Goal: Task Accomplishment & Management: Manage account settings

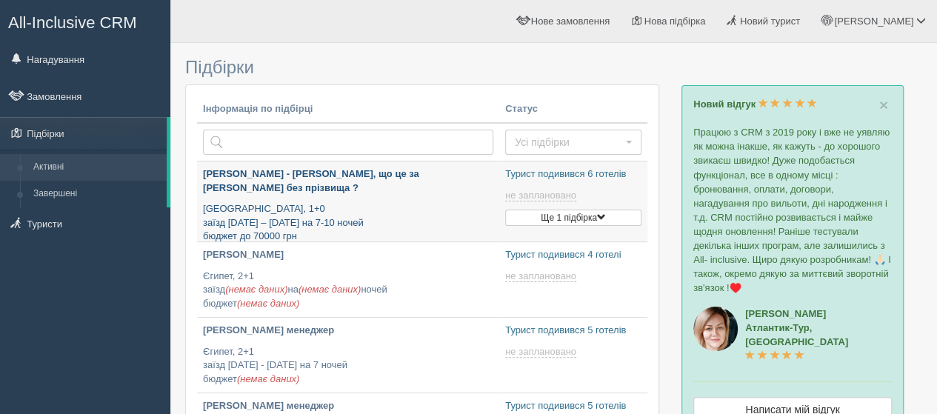
type input "[DATE] 18:55"
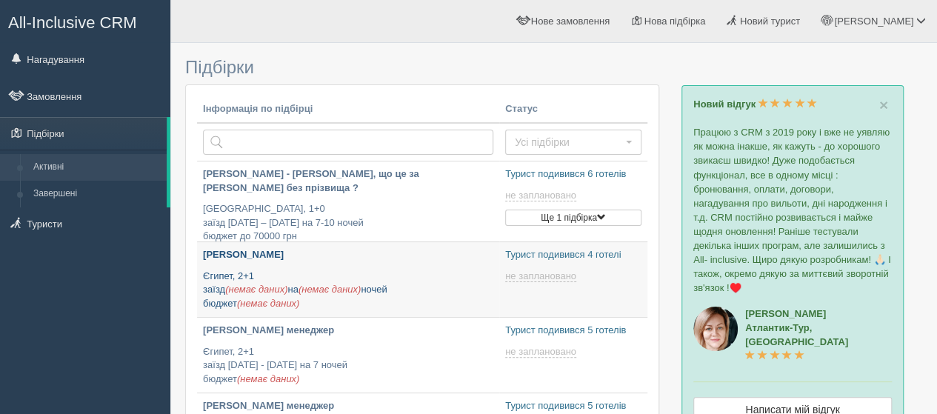
type input "[DATE] 17:20"
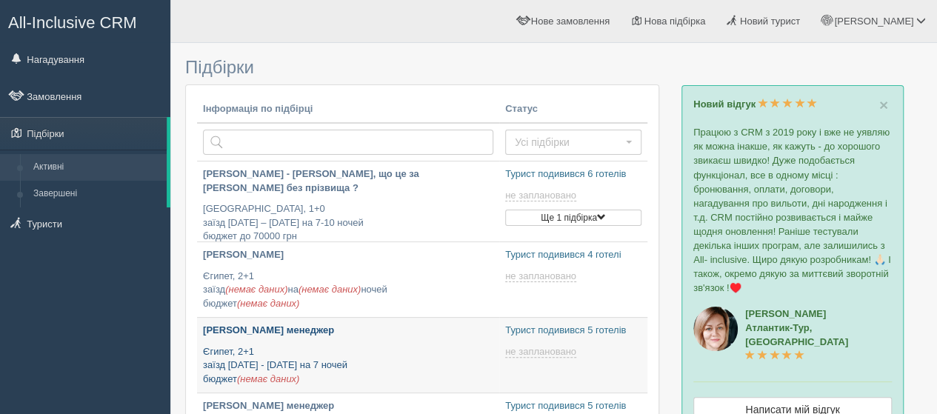
type input "[DATE] 10:10"
type input "[DATE] 15:35"
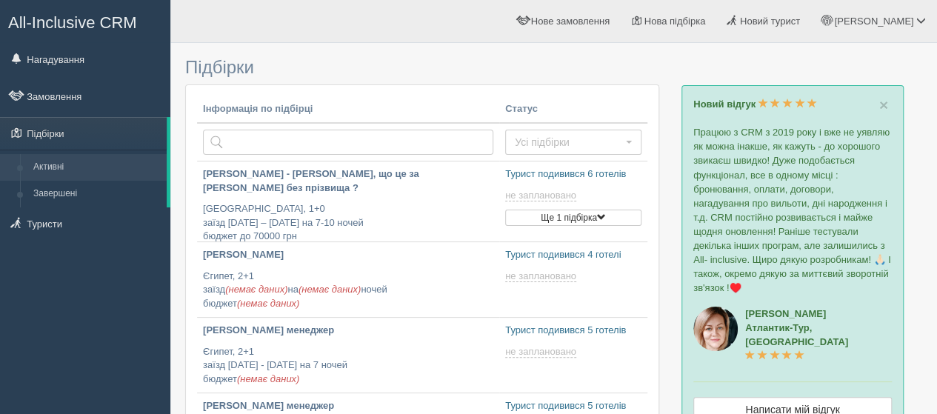
scroll to position [222, 0]
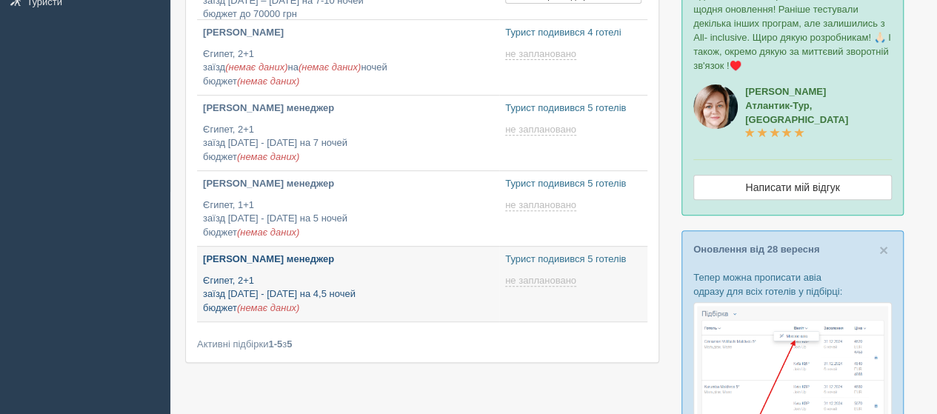
type input "[DATE] 14:25"
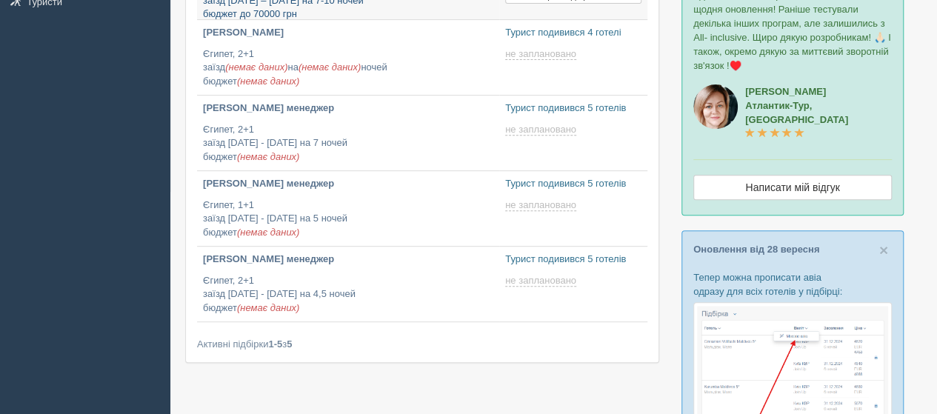
scroll to position [0, 0]
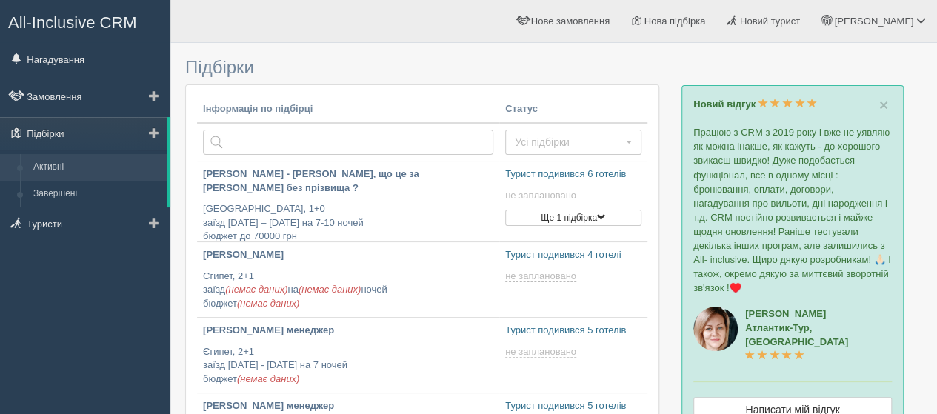
click at [158, 127] on span at bounding box center [154, 132] width 10 height 10
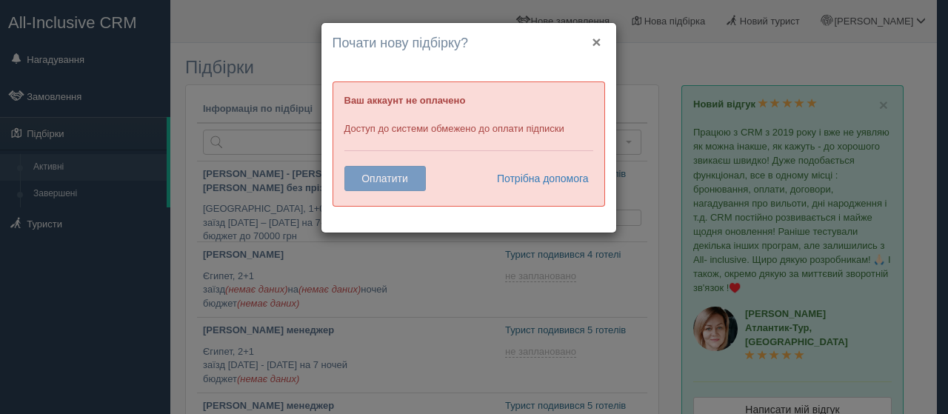
click at [598, 40] on button "×" at bounding box center [596, 42] width 9 height 16
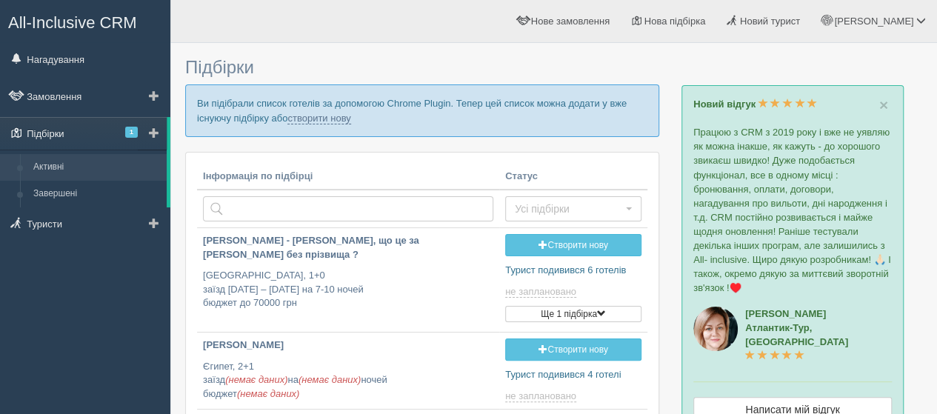
click at [94, 130] on link "Підбірки 1" at bounding box center [83, 133] width 167 height 33
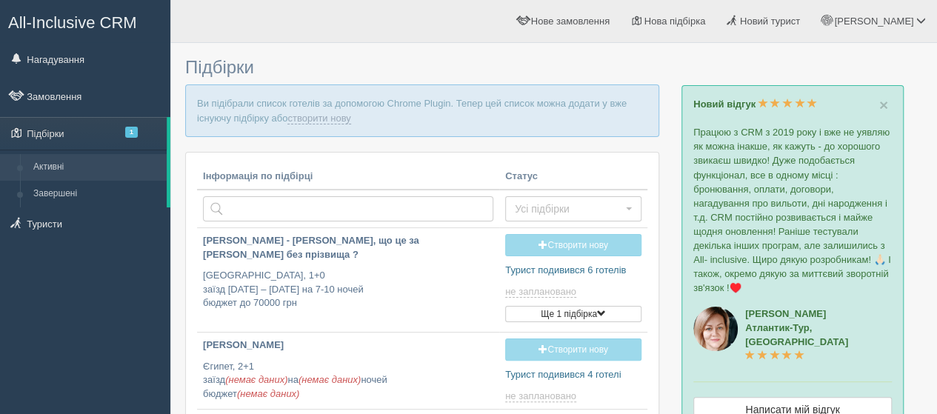
click at [158, 131] on span at bounding box center [154, 132] width 10 height 10
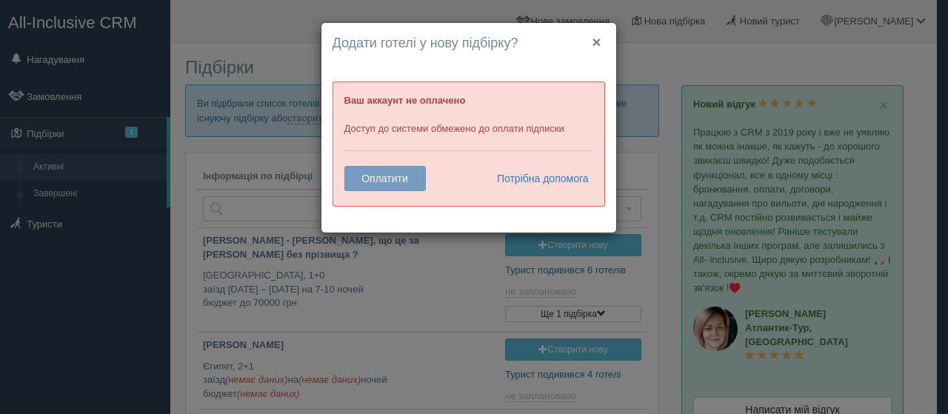
click at [595, 45] on button "×" at bounding box center [596, 42] width 9 height 16
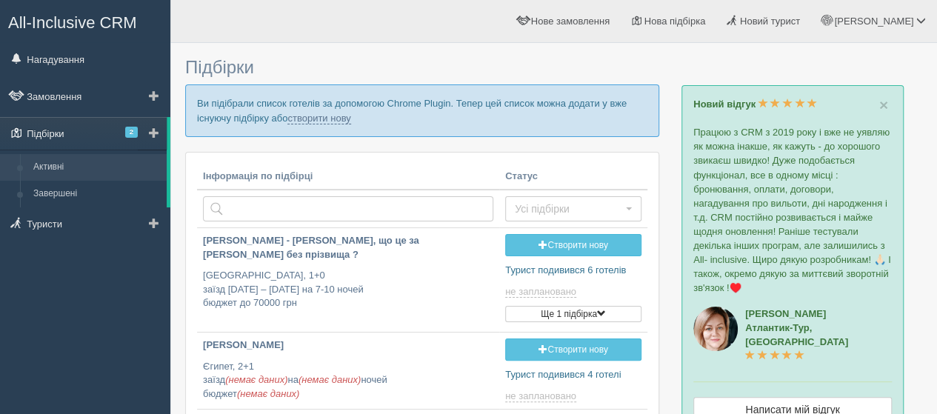
click at [64, 122] on link "Підбірки 2" at bounding box center [83, 133] width 167 height 33
click at [156, 133] on span at bounding box center [154, 132] width 10 height 10
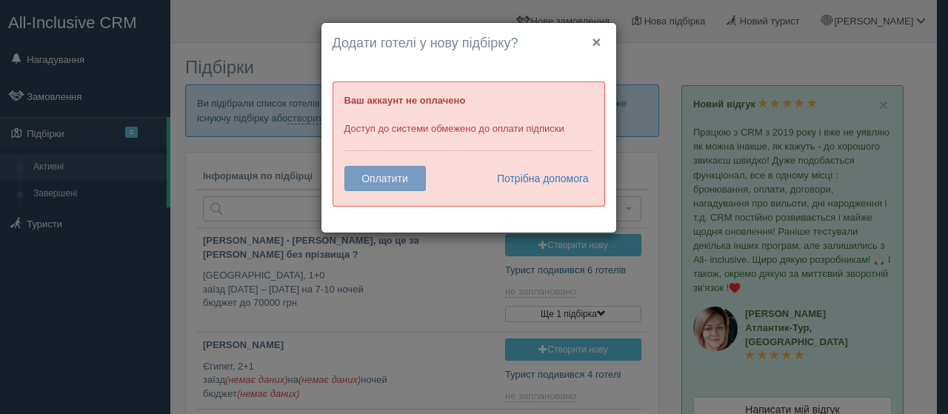
click at [596, 42] on button "×" at bounding box center [596, 42] width 9 height 16
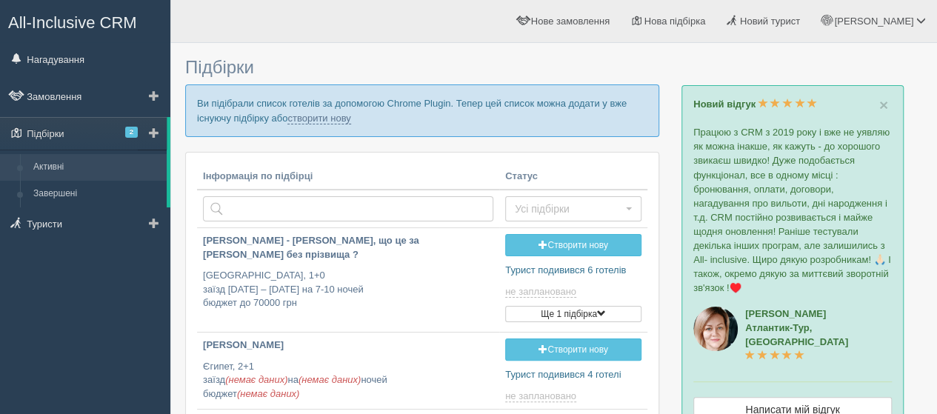
click at [160, 130] on link at bounding box center [152, 133] width 29 height 33
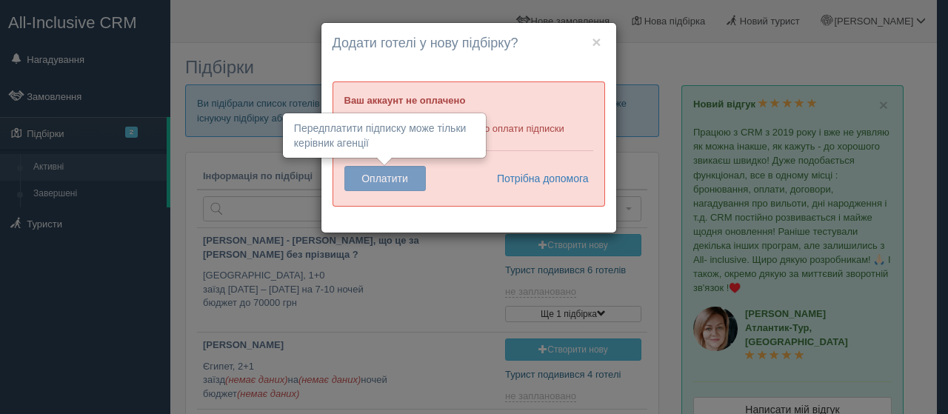
click at [385, 186] on button "Оплатити" at bounding box center [384, 178] width 81 height 25
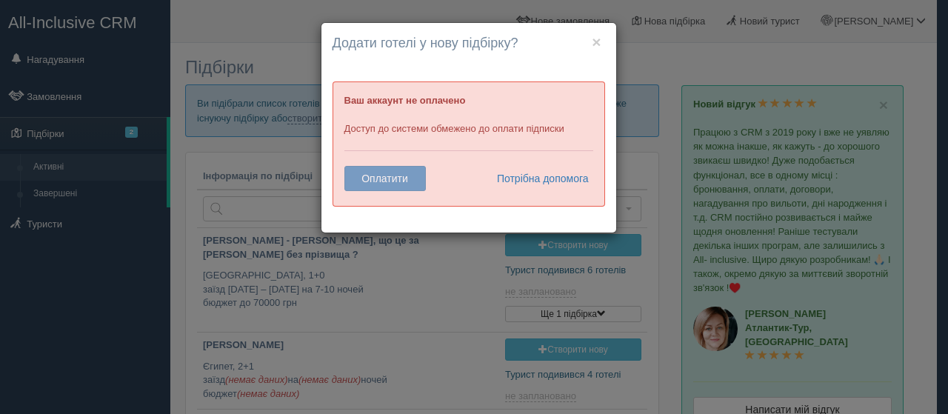
drag, startPoint x: 601, startPoint y: 38, endPoint x: 489, endPoint y: 2, distance: 118.0
click at [601, 39] on h4 "Додати готелі у нову підбірку?" at bounding box center [469, 43] width 273 height 19
click at [601, 40] on h4 "Додати готелі у нову підбірку?" at bounding box center [469, 43] width 273 height 19
click at [590, 39] on h4 "Додати готелі у нову підбірку?" at bounding box center [469, 43] width 273 height 19
click at [595, 41] on button "×" at bounding box center [596, 42] width 9 height 16
